Goal: Transaction & Acquisition: Purchase product/service

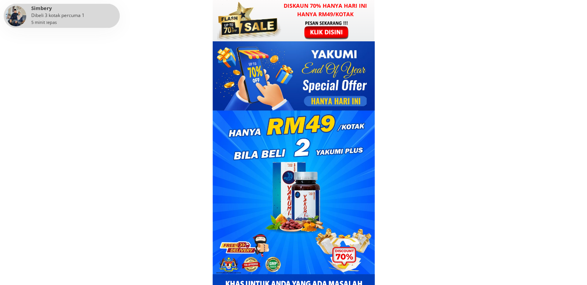
click at [322, 30] on div at bounding box center [327, 30] width 60 height 20
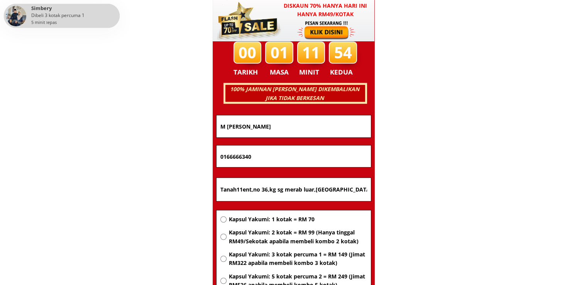
scroll to position [4942, 0]
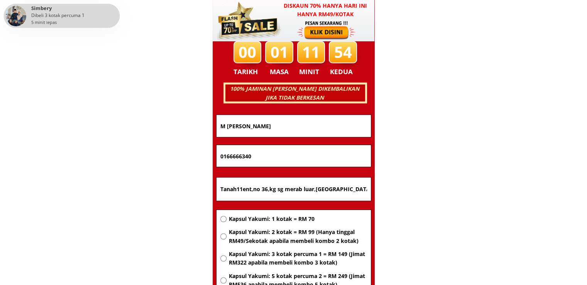
click at [312, 188] on input "Tanah11ent,no 36,kg sg merab luar,[GEOGRAPHIC_DATA]" at bounding box center [293, 188] width 150 height 23
paste input "Lot 9,Blo"
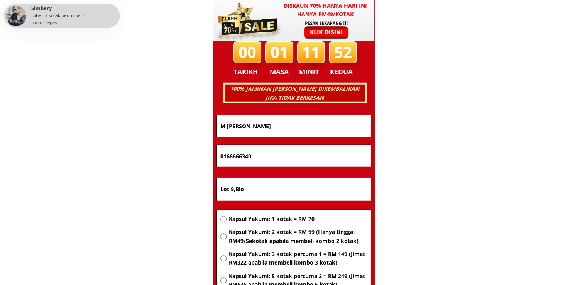
type input "Lot 9,Blo"
click at [280, 238] on span "Kapsul Yakumi: 2 kotak = RM 99 (Hanya tinggal RM49/Sekotak apabila membeli komb…" at bounding box center [297, 236] width 138 height 17
radio input "true"
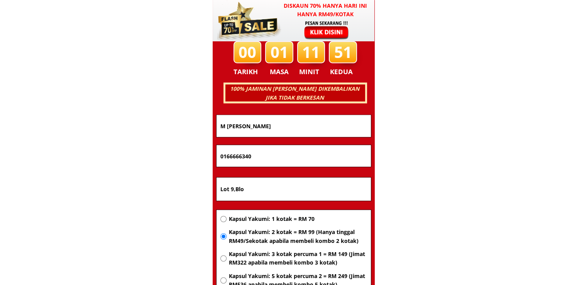
drag, startPoint x: 290, startPoint y: 150, endPoint x: 140, endPoint y: 159, distance: 150.7
paste input "8256878"
type input "0168256878"
drag, startPoint x: 300, startPoint y: 119, endPoint x: 152, endPoint y: 121, distance: 148.5
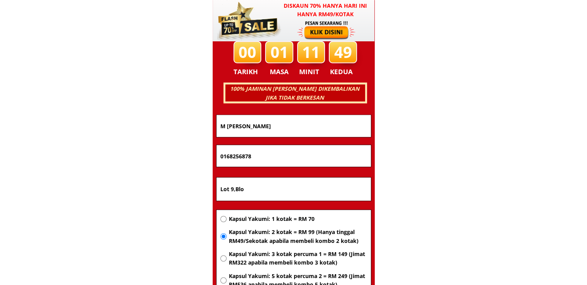
paste input "ixellter [PERSON_NAME]"
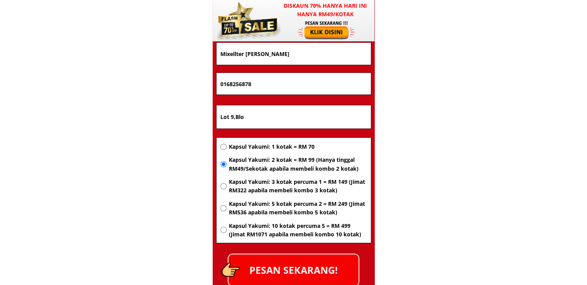
scroll to position [5019, 0]
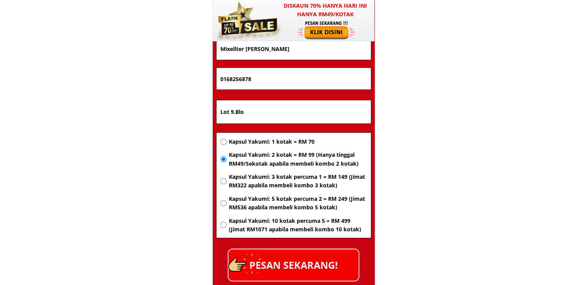
type input "Mixellter [PERSON_NAME]"
click at [324, 263] on p "PESAN SEKARANG!" at bounding box center [293, 264] width 130 height 31
